Goal: Task Accomplishment & Management: Use online tool/utility

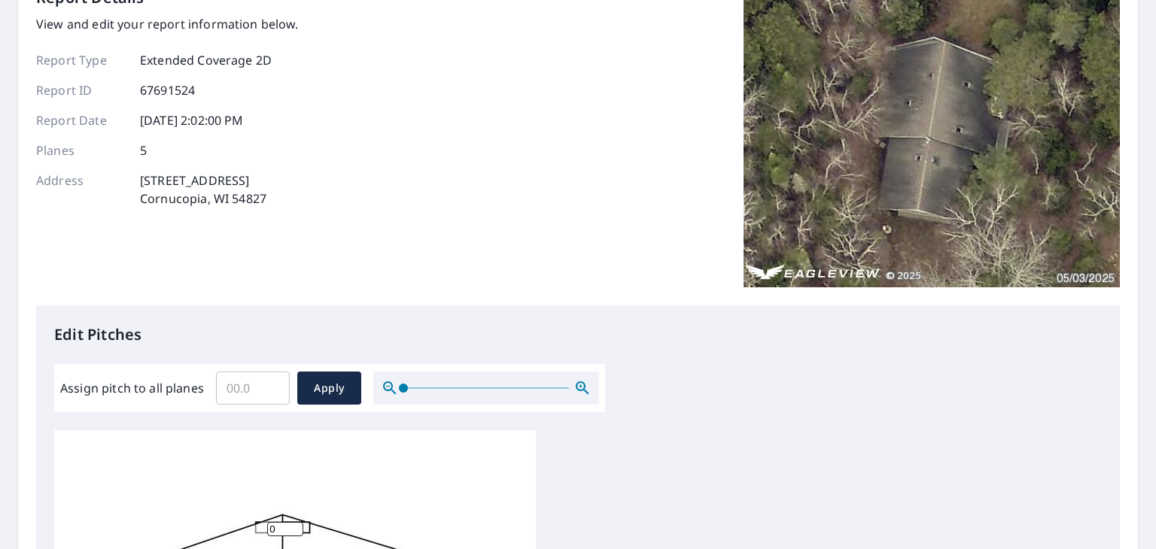
scroll to position [99, 0]
click at [242, 391] on input "Assign pitch to all planes" at bounding box center [253, 387] width 74 height 42
type input "12"
click at [326, 391] on span "Apply" at bounding box center [329, 387] width 40 height 19
type input "12"
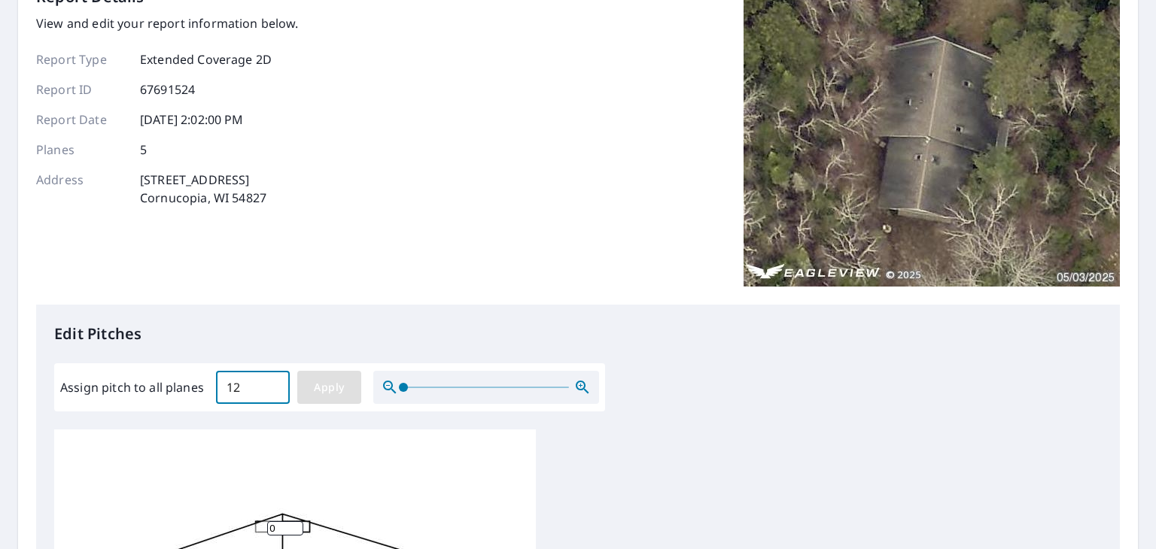
type input "12"
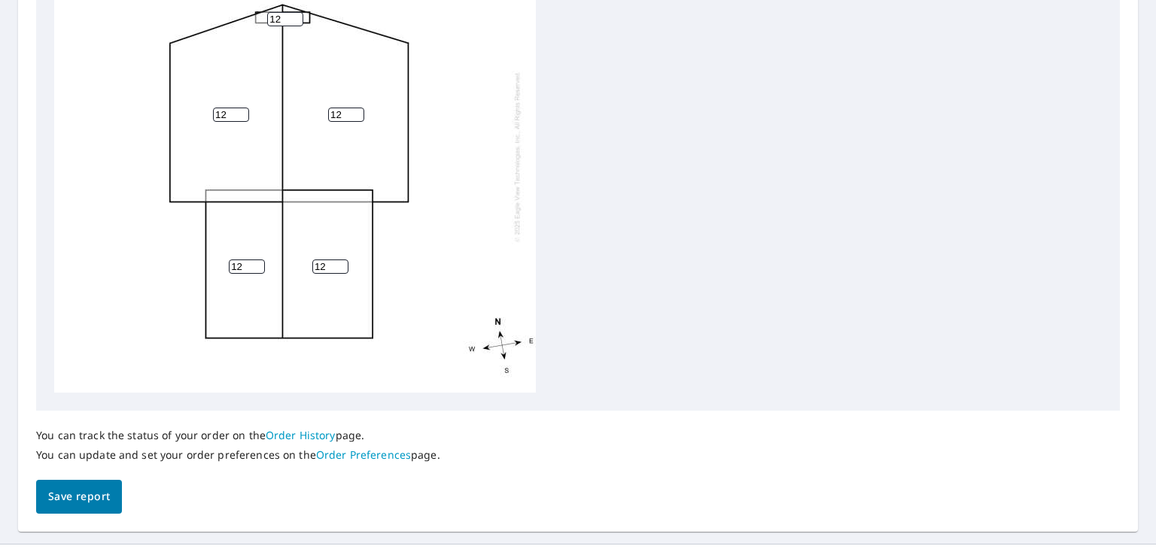
scroll to position [641, 0]
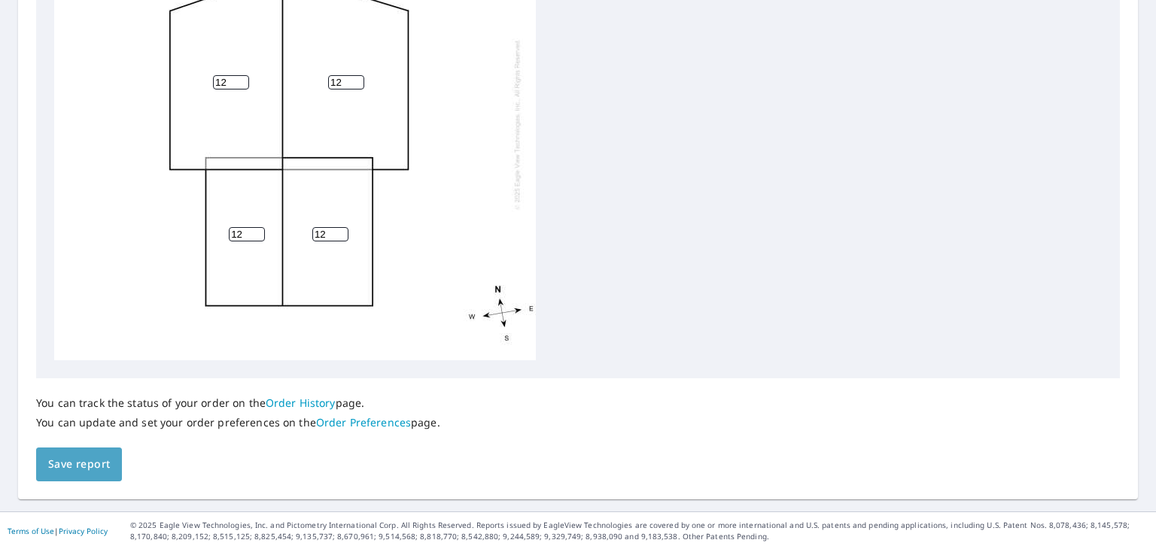
click at [87, 470] on span "Save report" at bounding box center [79, 464] width 62 height 19
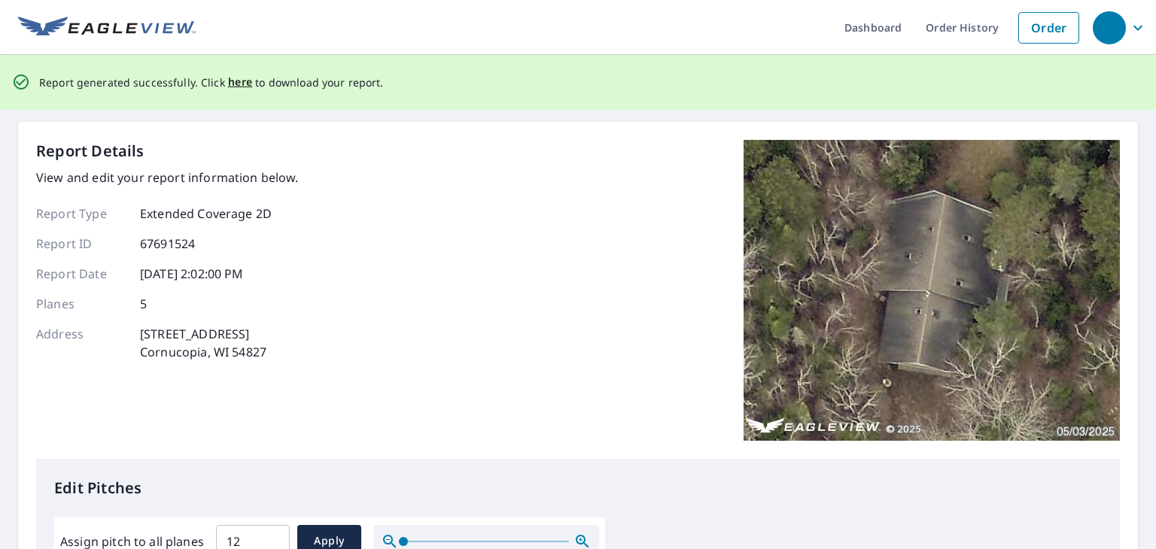
scroll to position [0, 0]
drag, startPoint x: 87, startPoint y: 470, endPoint x: 112, endPoint y: 473, distance: 25.0
click at [233, 84] on span "here" at bounding box center [240, 82] width 25 height 19
